Goal: Navigation & Orientation: Find specific page/section

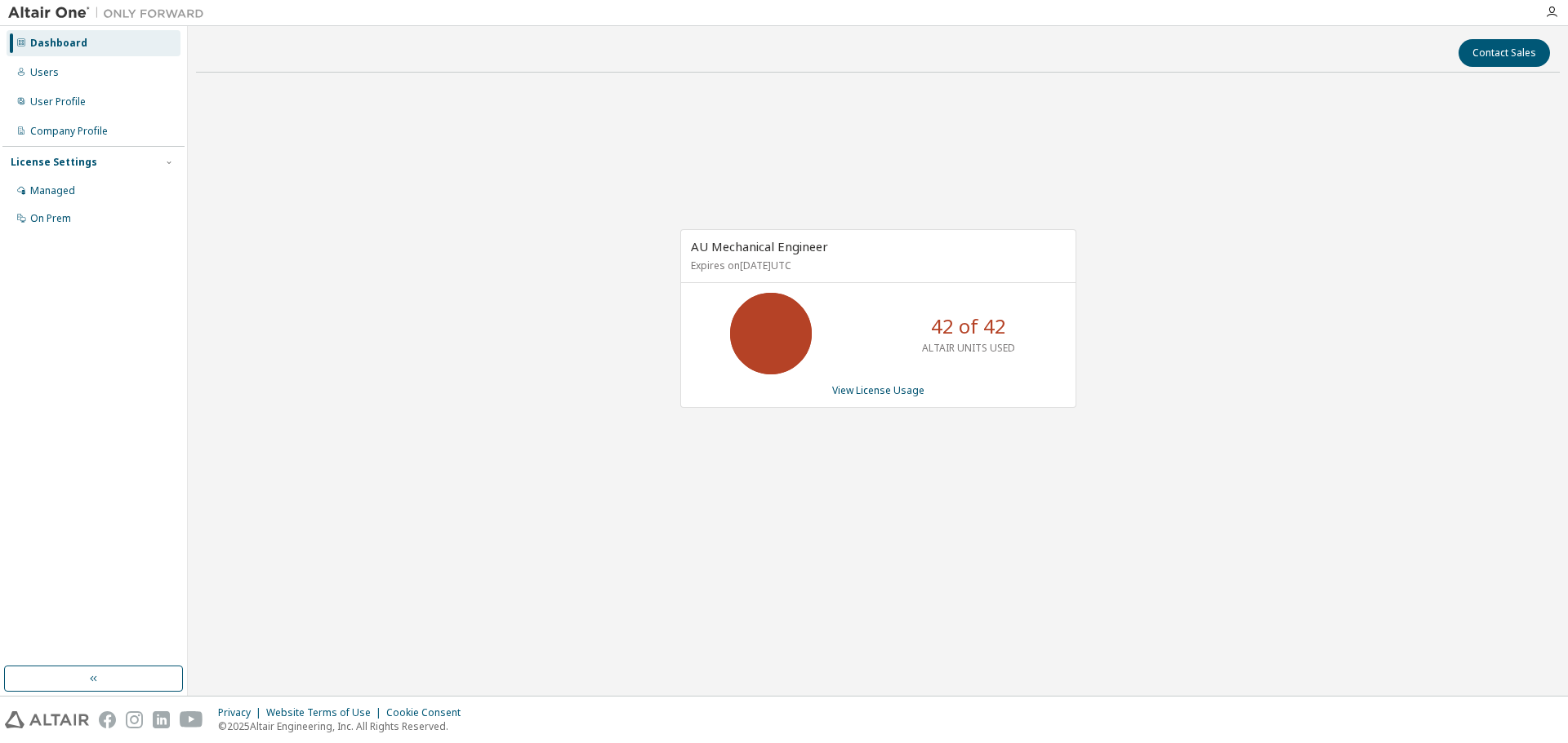
drag, startPoint x: 22, startPoint y: 454, endPoint x: 23, endPoint y: 445, distance: 9.1
click at [22, 451] on div "Dashboard Users User Profile Company Profile License Settings Managed On Prem" at bounding box center [93, 345] width 182 height 636
